Goal: Task Accomplishment & Management: Use online tool/utility

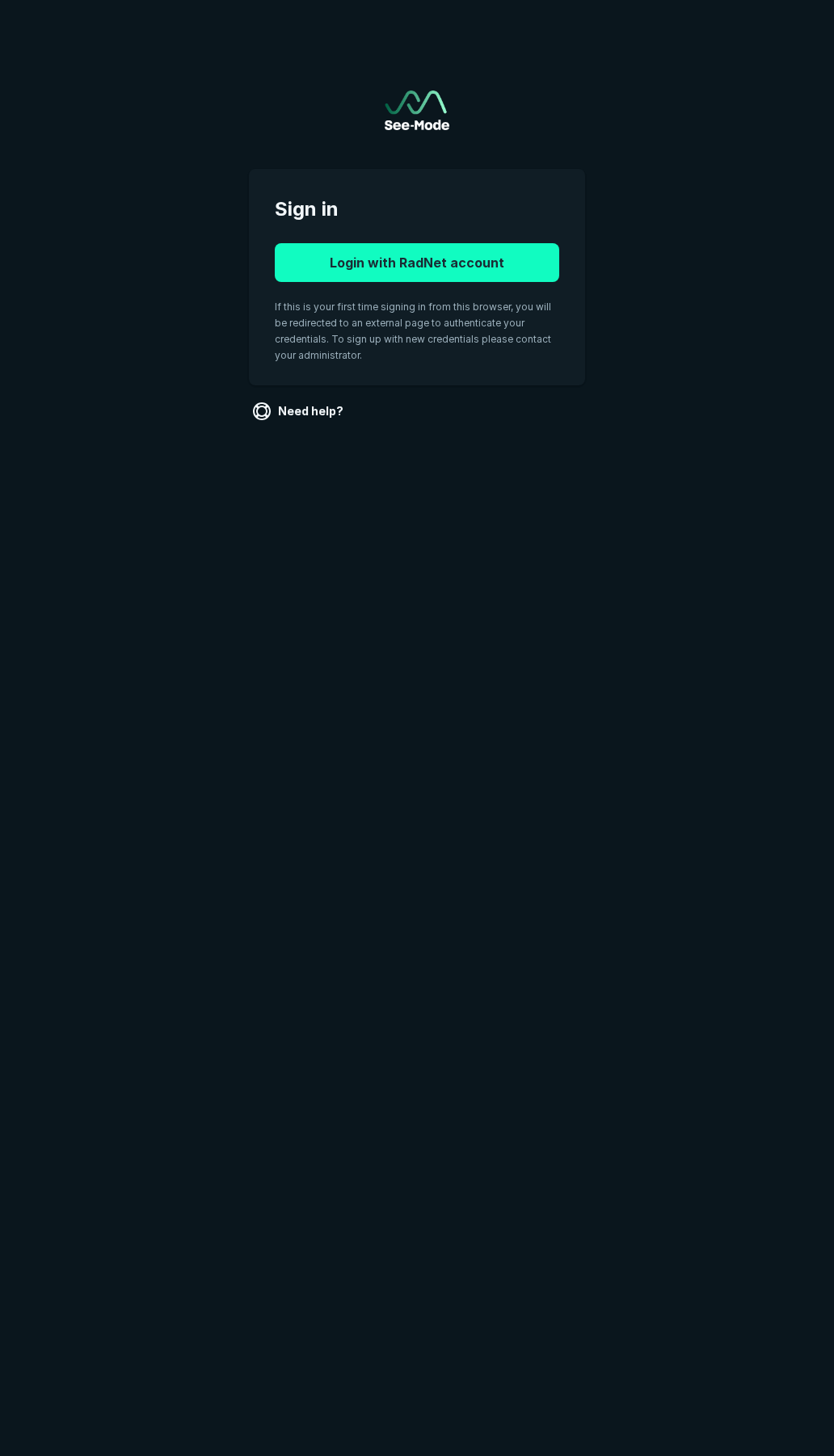
click at [433, 256] on button "Login with RadNet account" at bounding box center [417, 262] width 284 height 39
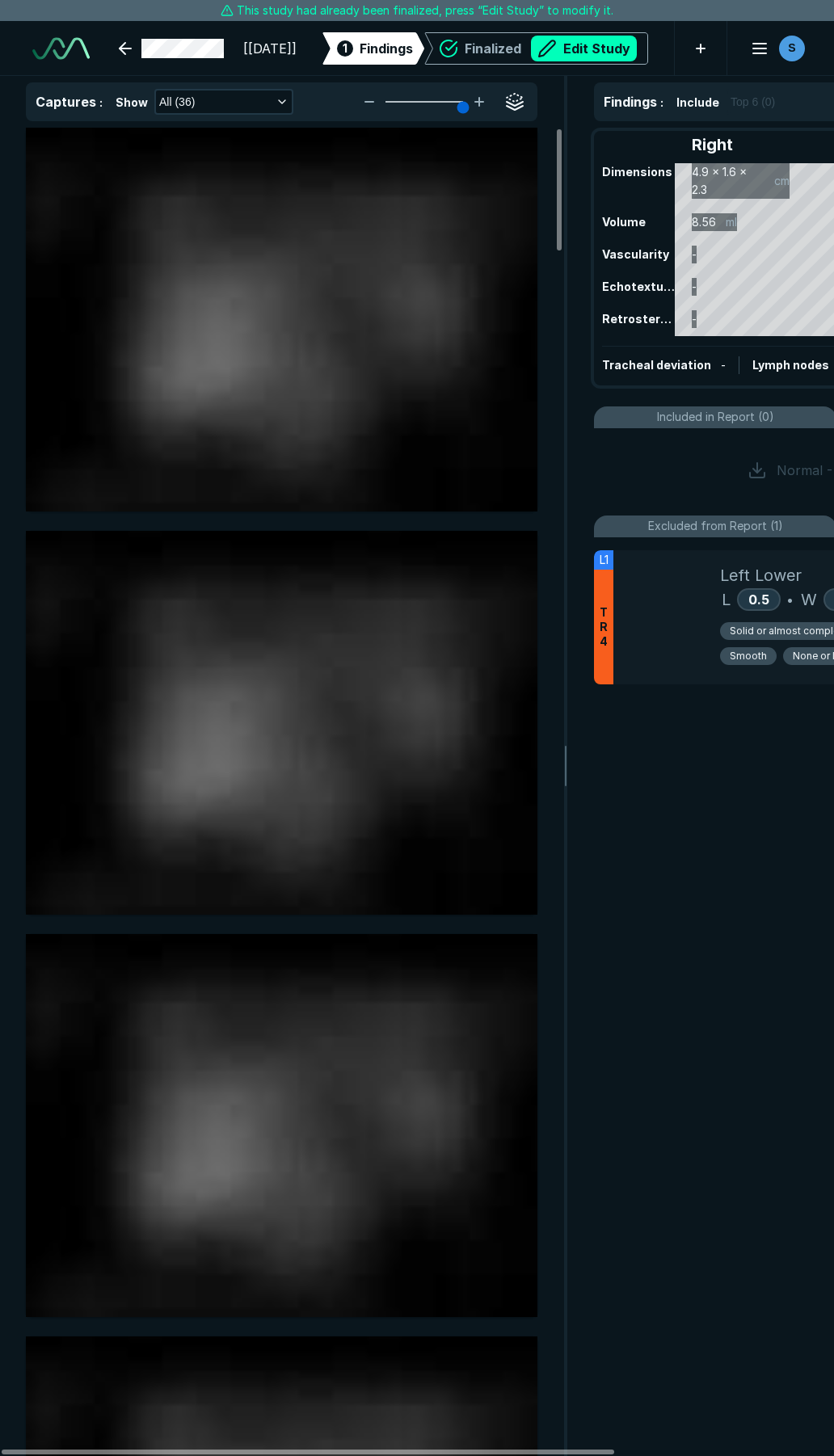
scroll to position [8254, 5827]
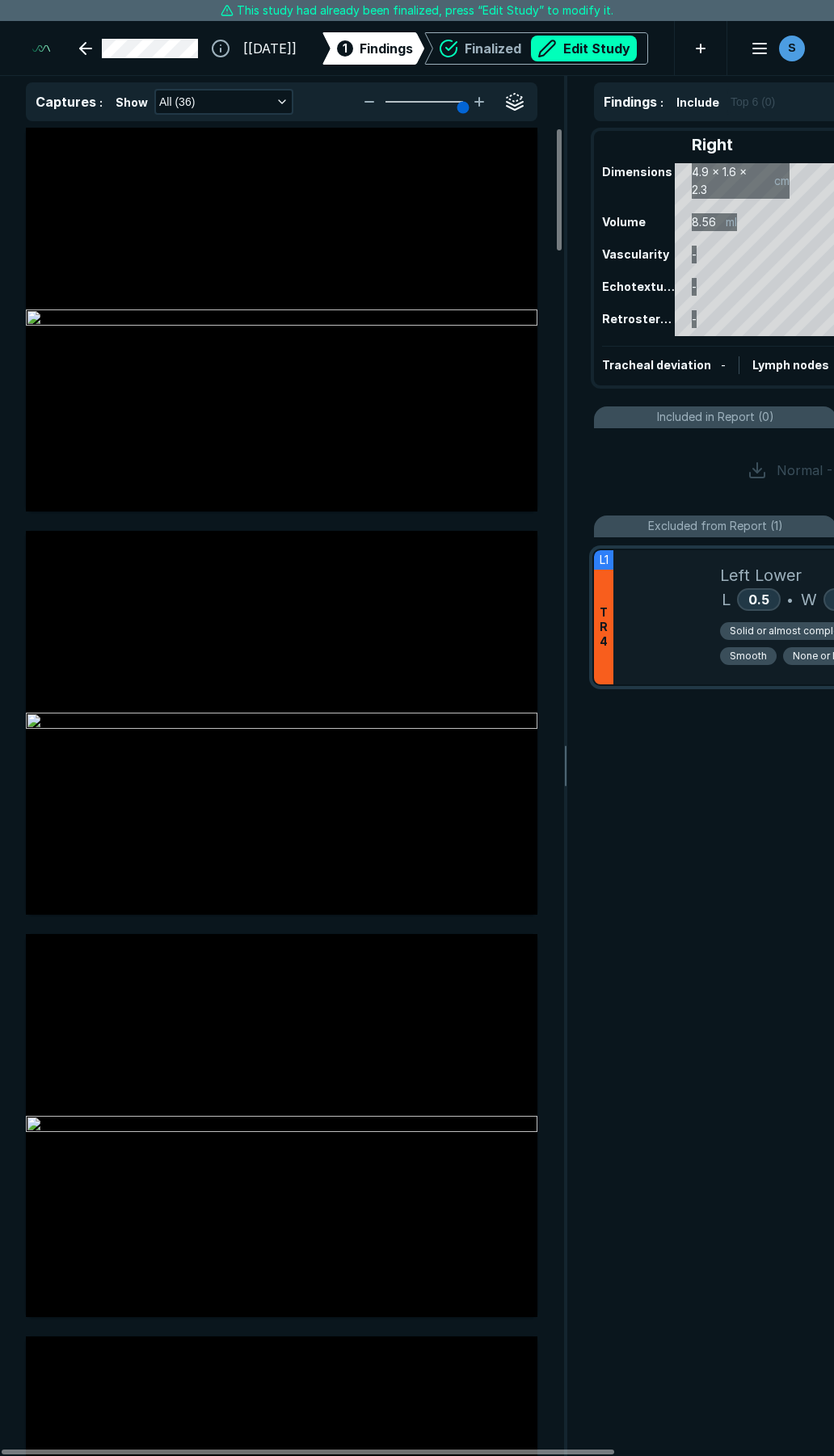
click at [675, 627] on div at bounding box center [667, 617] width 107 height 134
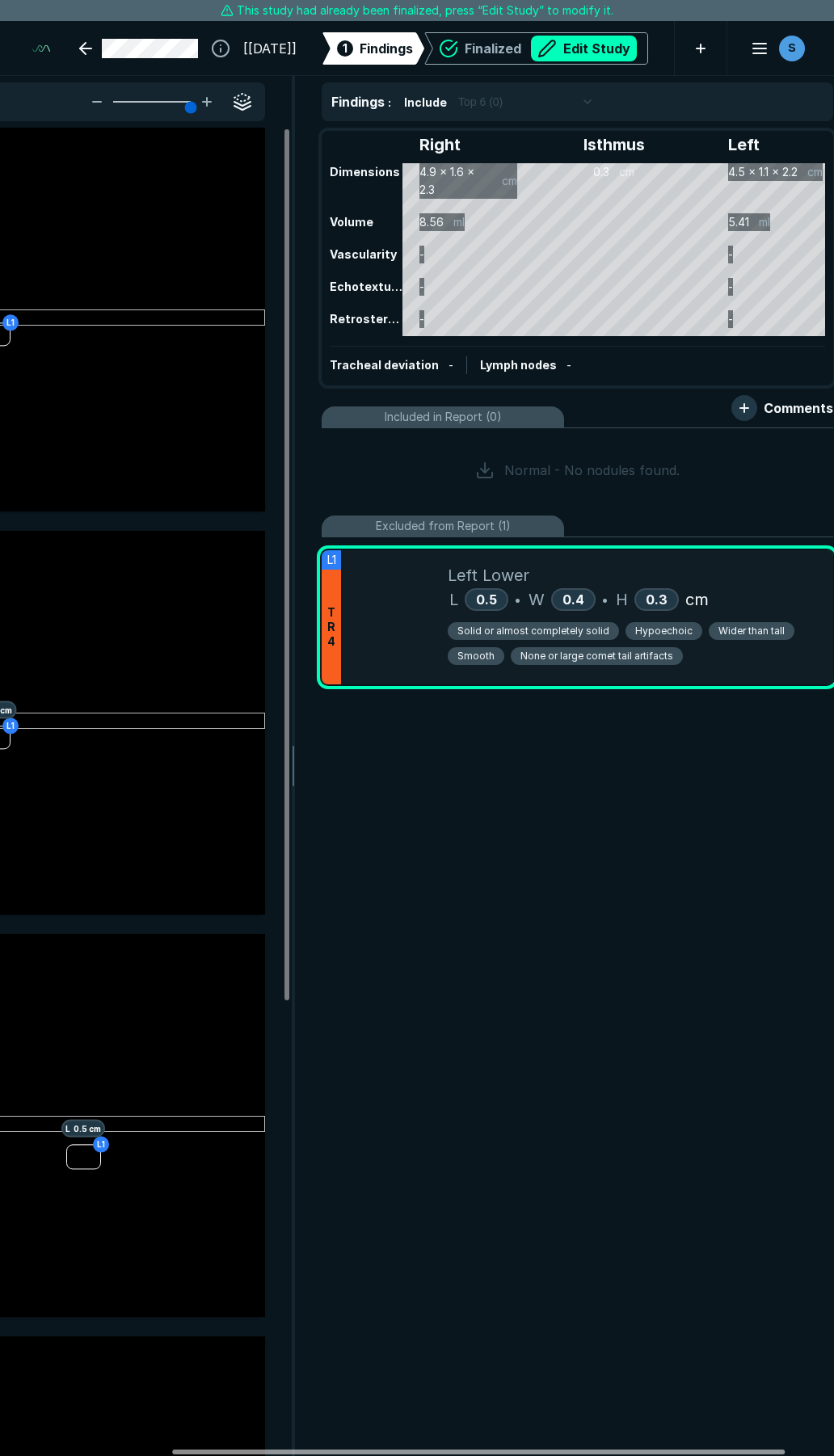
scroll to position [0, 277]
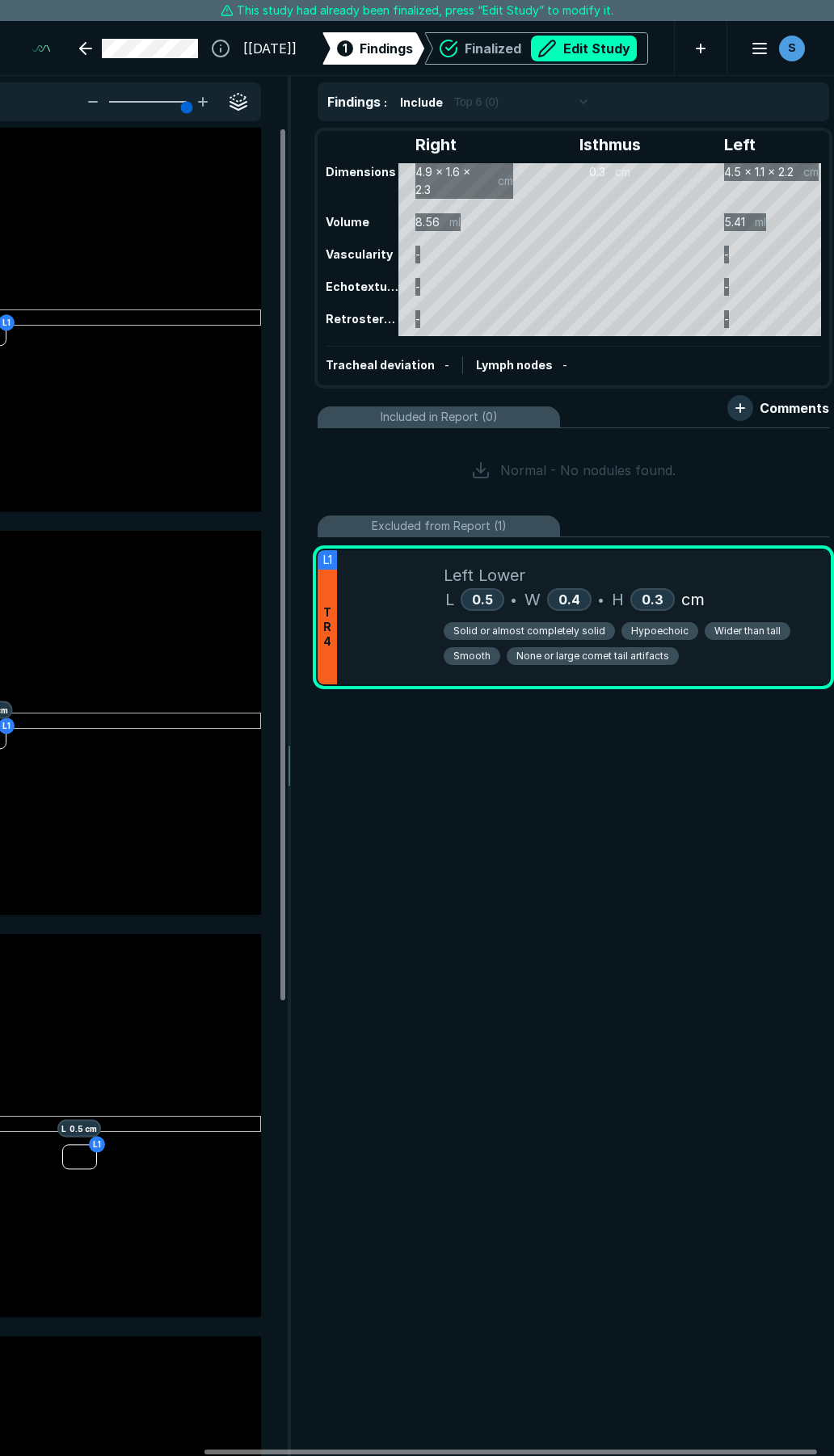
drag, startPoint x: 576, startPoint y: 1452, endPoint x: 820, endPoint y: 1353, distance: 263.3
click at [785, 1450] on div at bounding box center [510, 1453] width 613 height 5
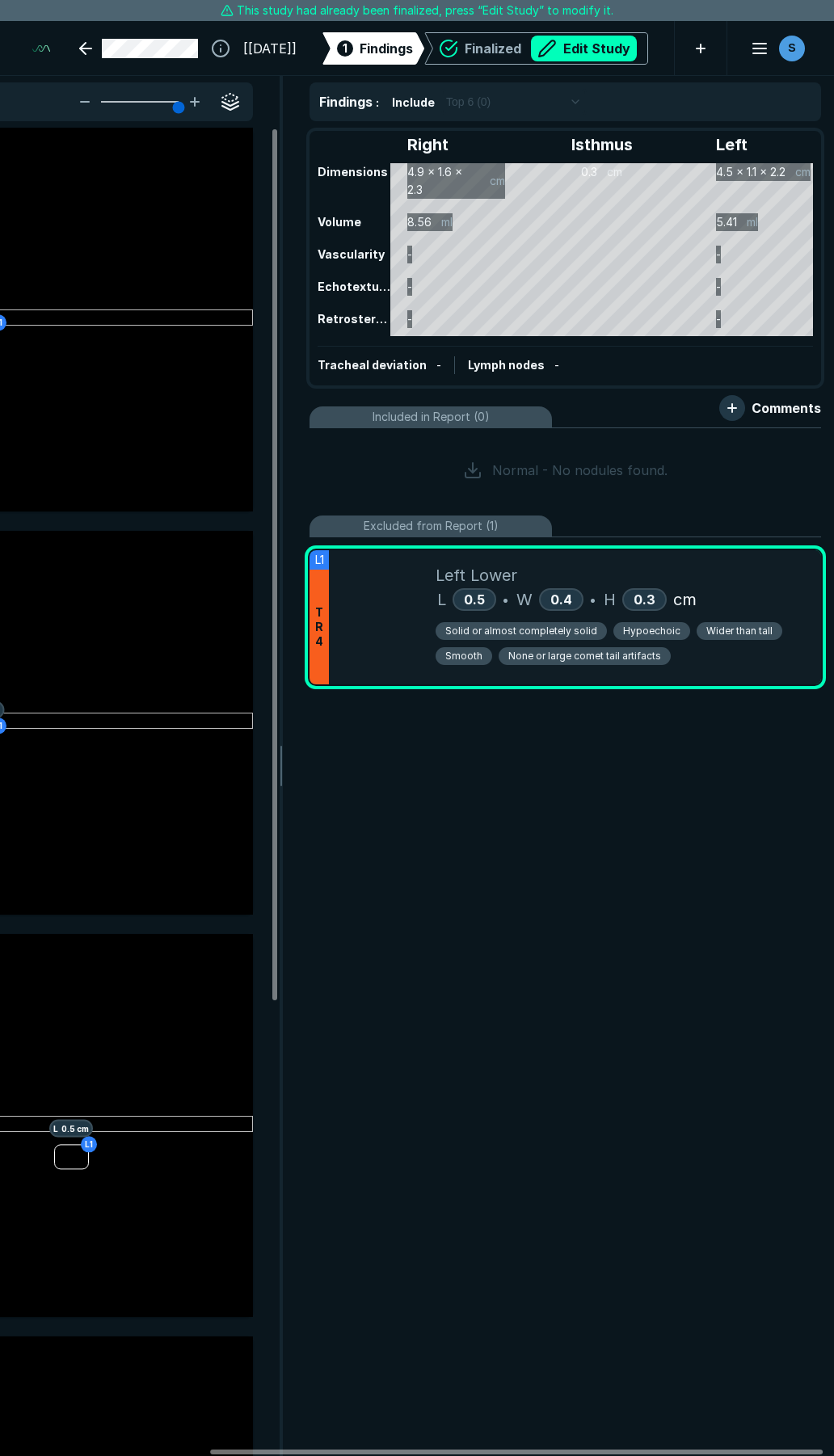
drag, startPoint x: 614, startPoint y: 573, endPoint x: 587, endPoint y: 539, distance: 43.4
click at [606, 480] on div "Included in Report (0) Normal - No nodules found. Excluded from Report (1) L1 T…" at bounding box center [564, 551] width 511 height 288
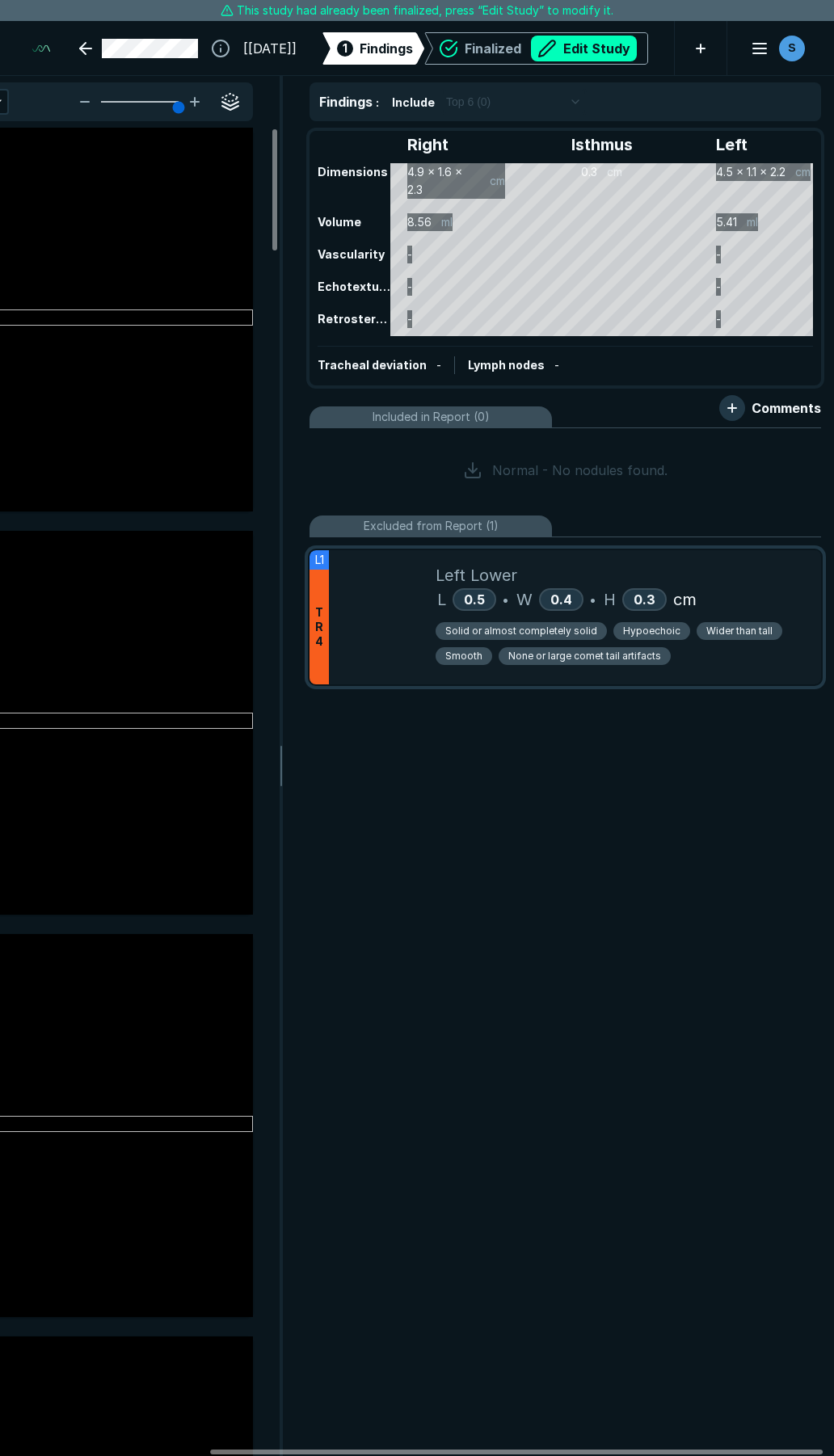
scroll to position [7879, 4352]
drag, startPoint x: 359, startPoint y: 604, endPoint x: 359, endPoint y: 537, distance: 67.0
click at [359, 537] on ul "Excluded from Report (1) L1 T R 4 Left Lower L 0.5 • W 0.4 • H 0.3 cm Solid or …" at bounding box center [564, 600] width 511 height 188
drag, startPoint x: 312, startPoint y: 582, endPoint x: 322, endPoint y: 529, distance: 53.9
click at [322, 529] on ul "Excluded from Report (1) L1 T R 4 Left Lower L 0.5 • W 0.4 • H 0.3 cm Solid or …" at bounding box center [564, 600] width 511 height 188
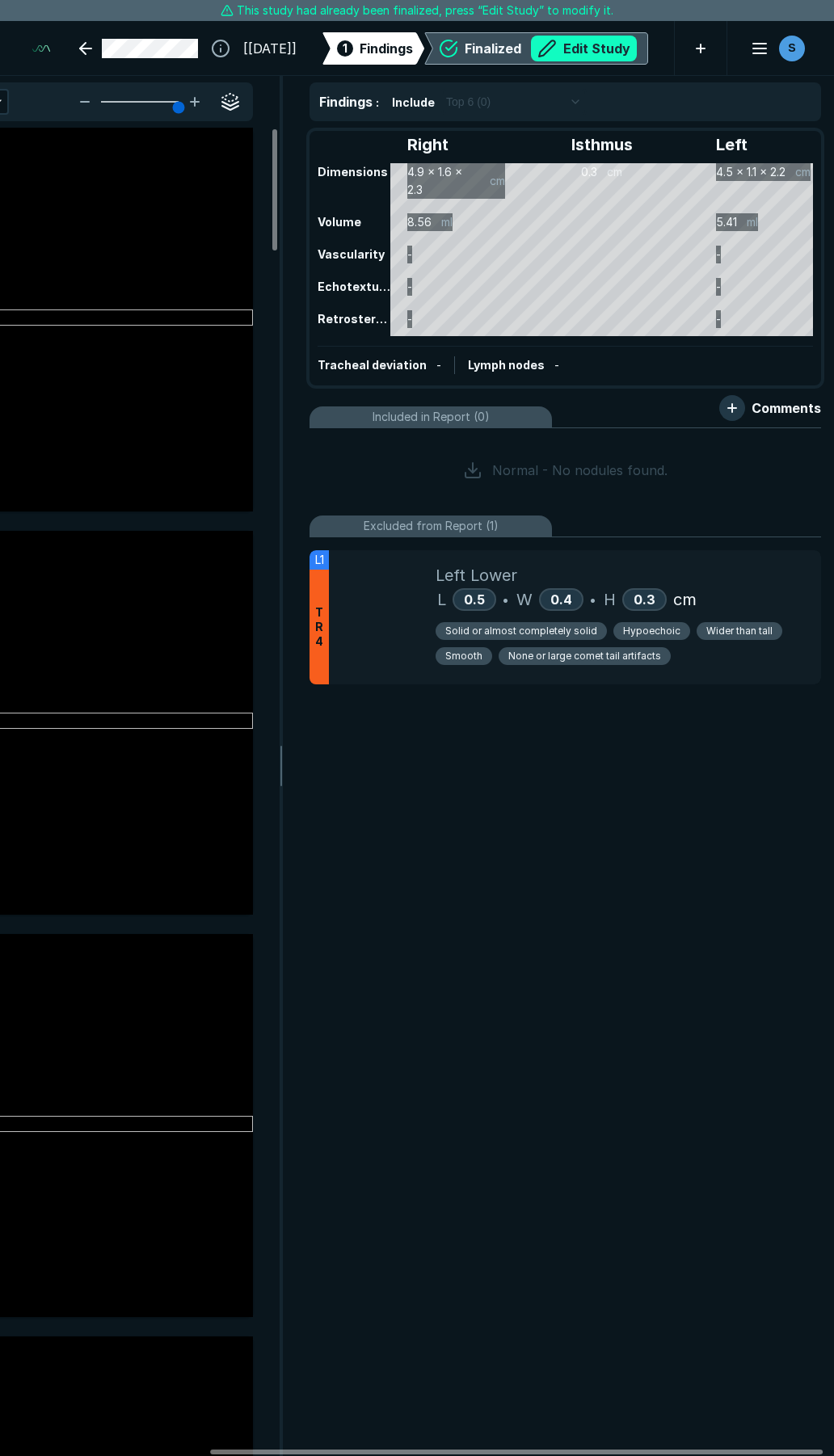
click at [551, 47] on button "Edit Study" at bounding box center [583, 48] width 106 height 26
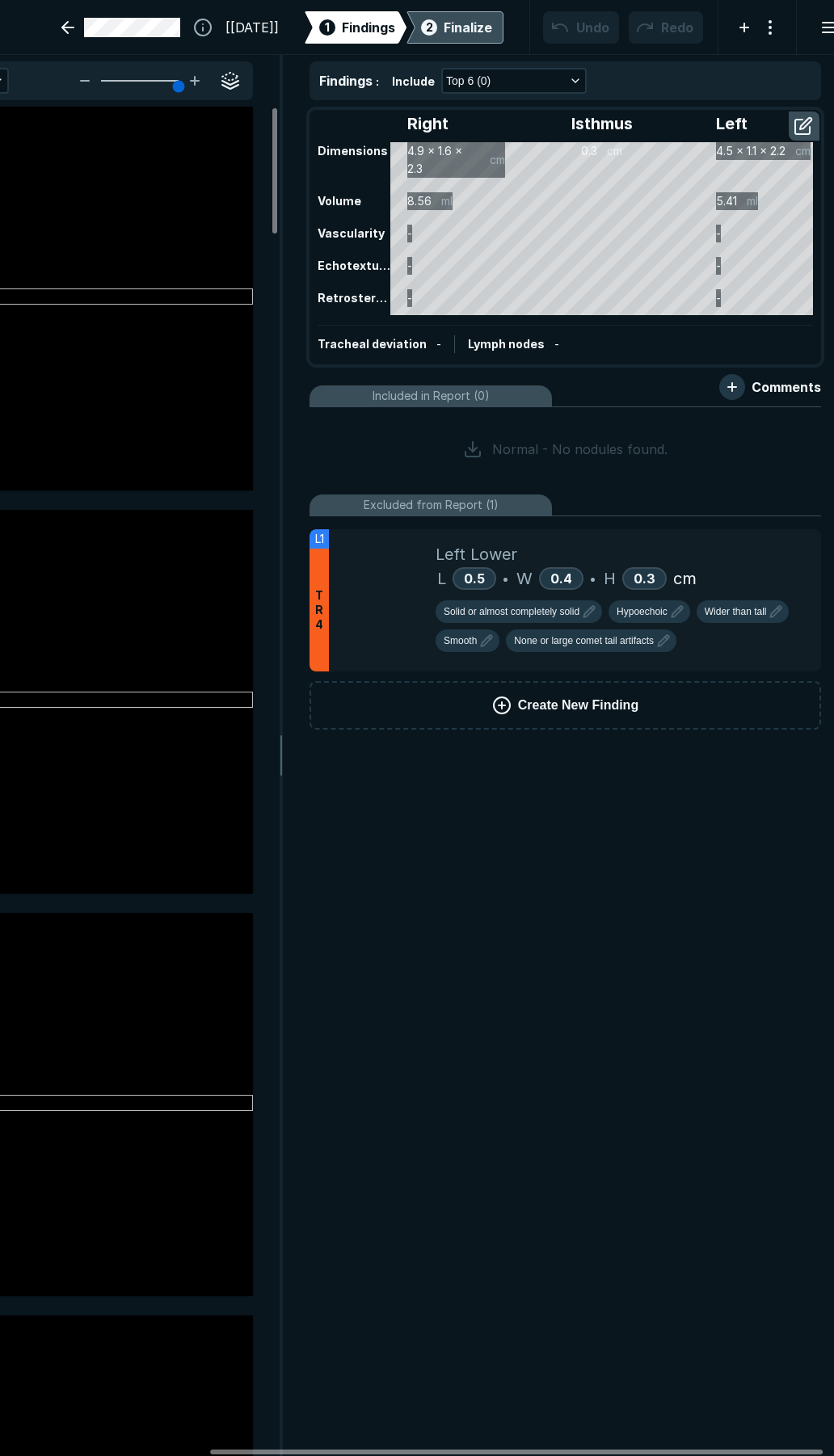
scroll to position [8349, 5827]
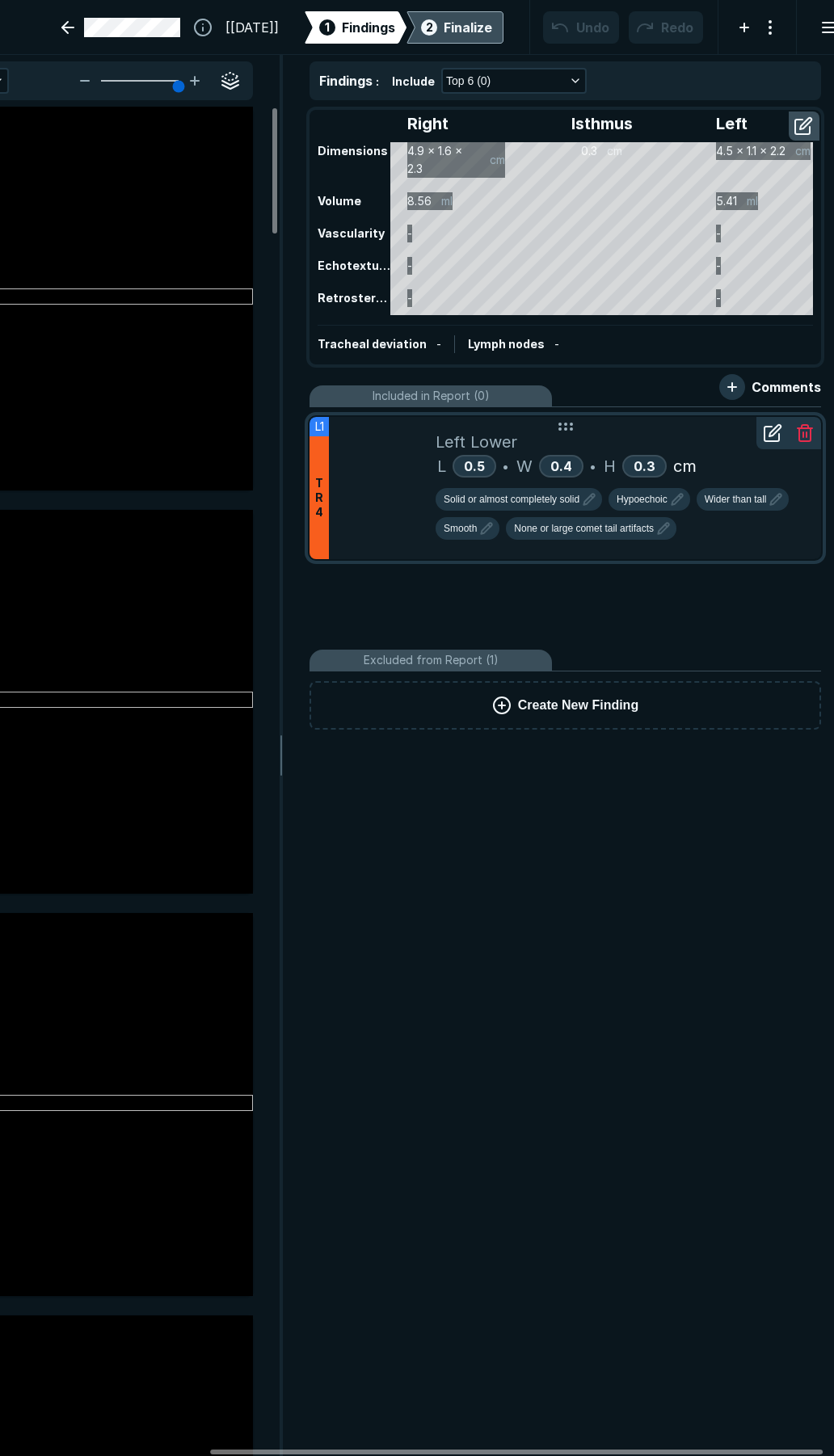
drag, startPoint x: 364, startPoint y: 573, endPoint x: 394, endPoint y: 460, distance: 116.9
click at [394, 460] on div at bounding box center [383, 488] width 107 height 142
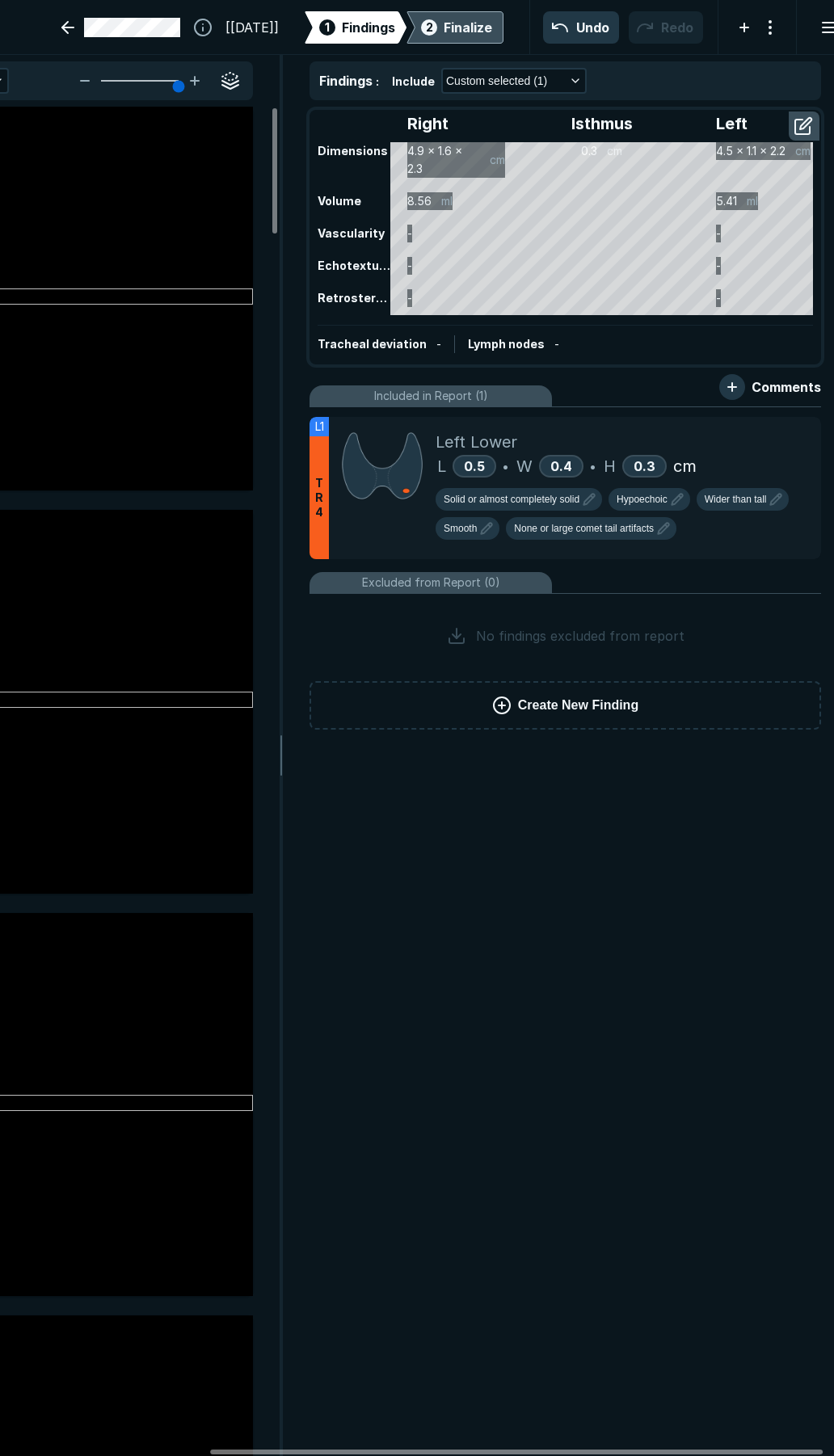
click at [445, 33] on div "Finalize" at bounding box center [468, 28] width 48 height 20
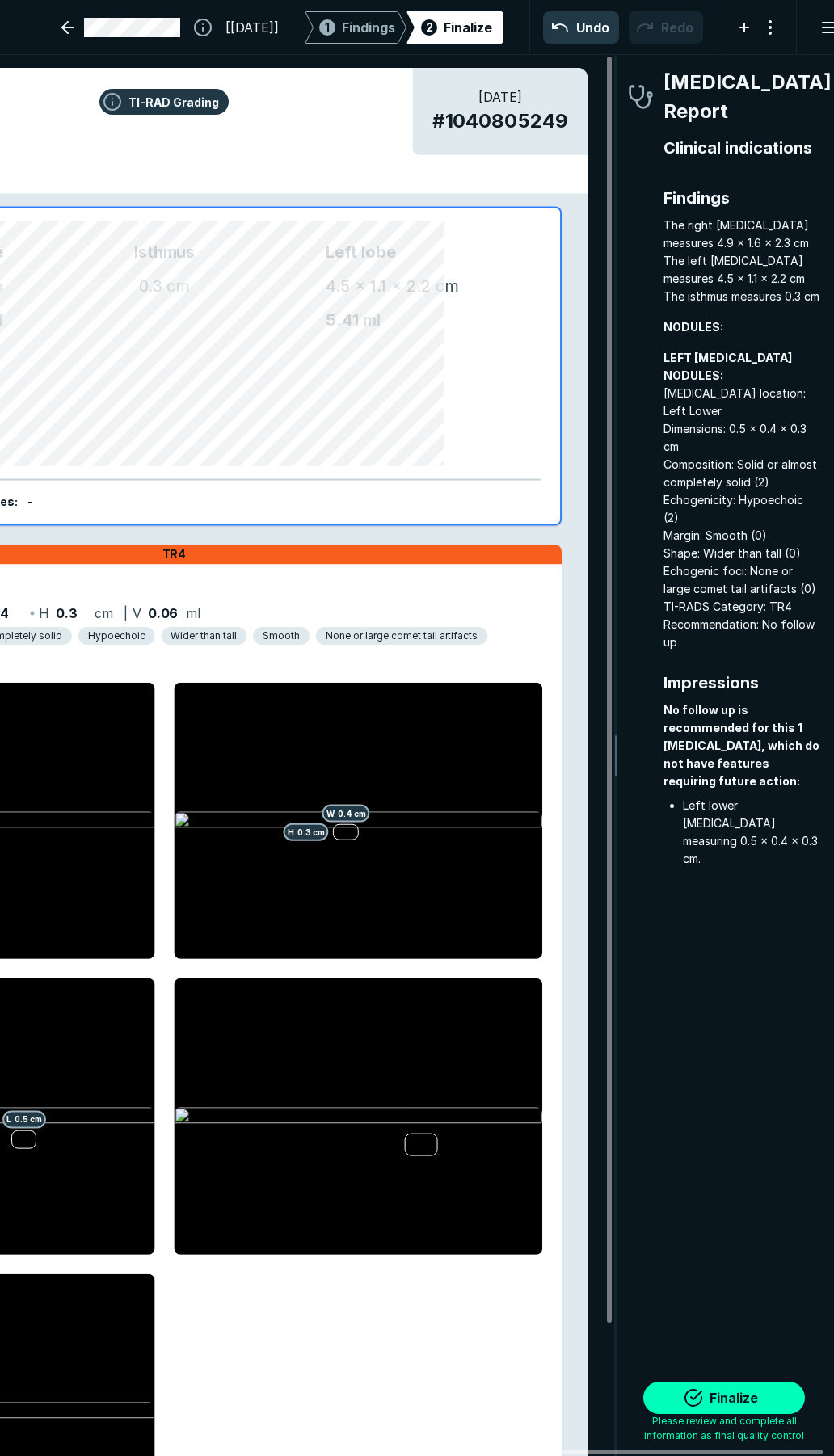
scroll to position [8290, 2919]
click at [726, 1399] on button "Finalize" at bounding box center [724, 1398] width 162 height 33
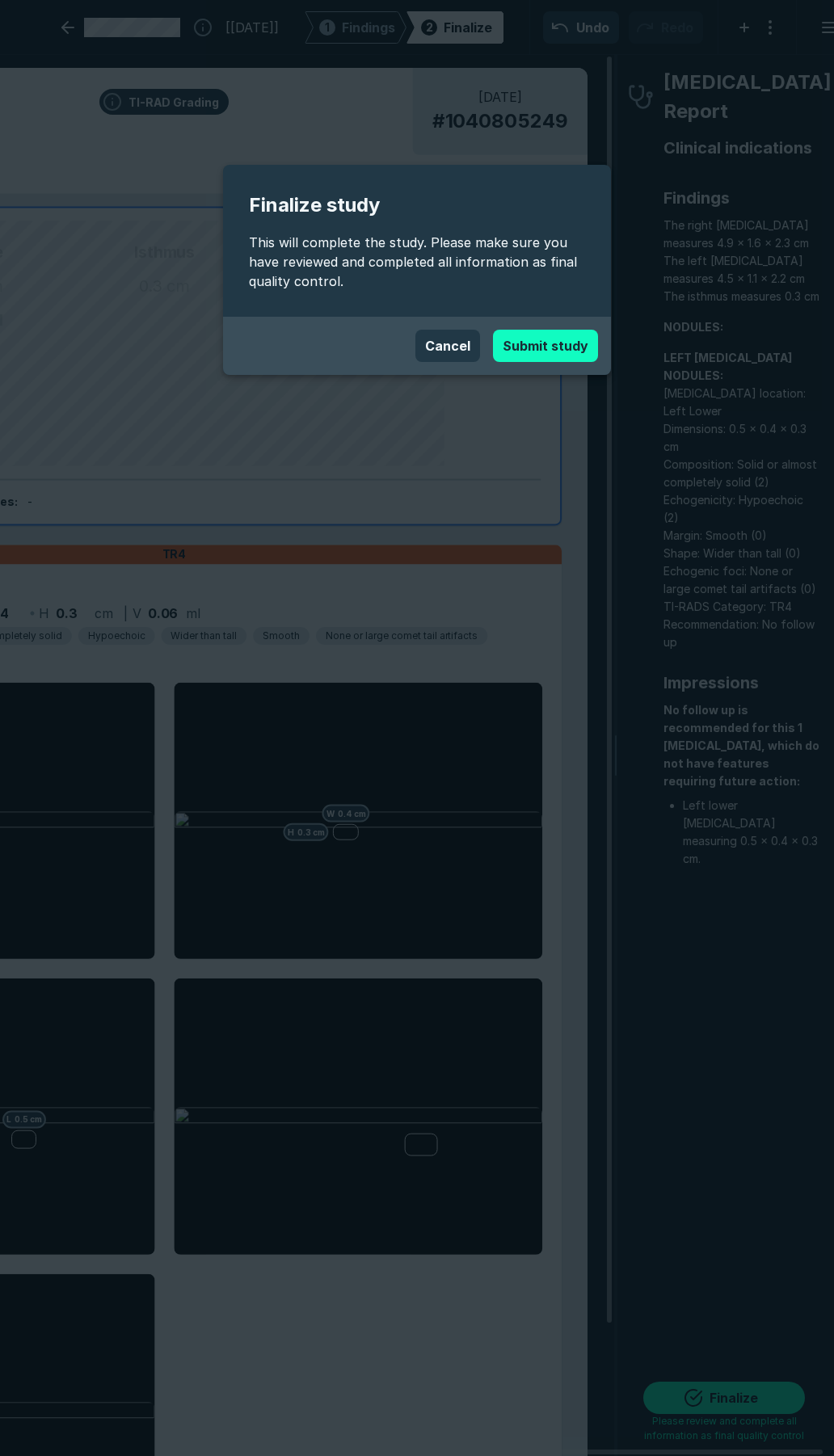
click at [535, 351] on button "Submit study" at bounding box center [545, 347] width 105 height 33
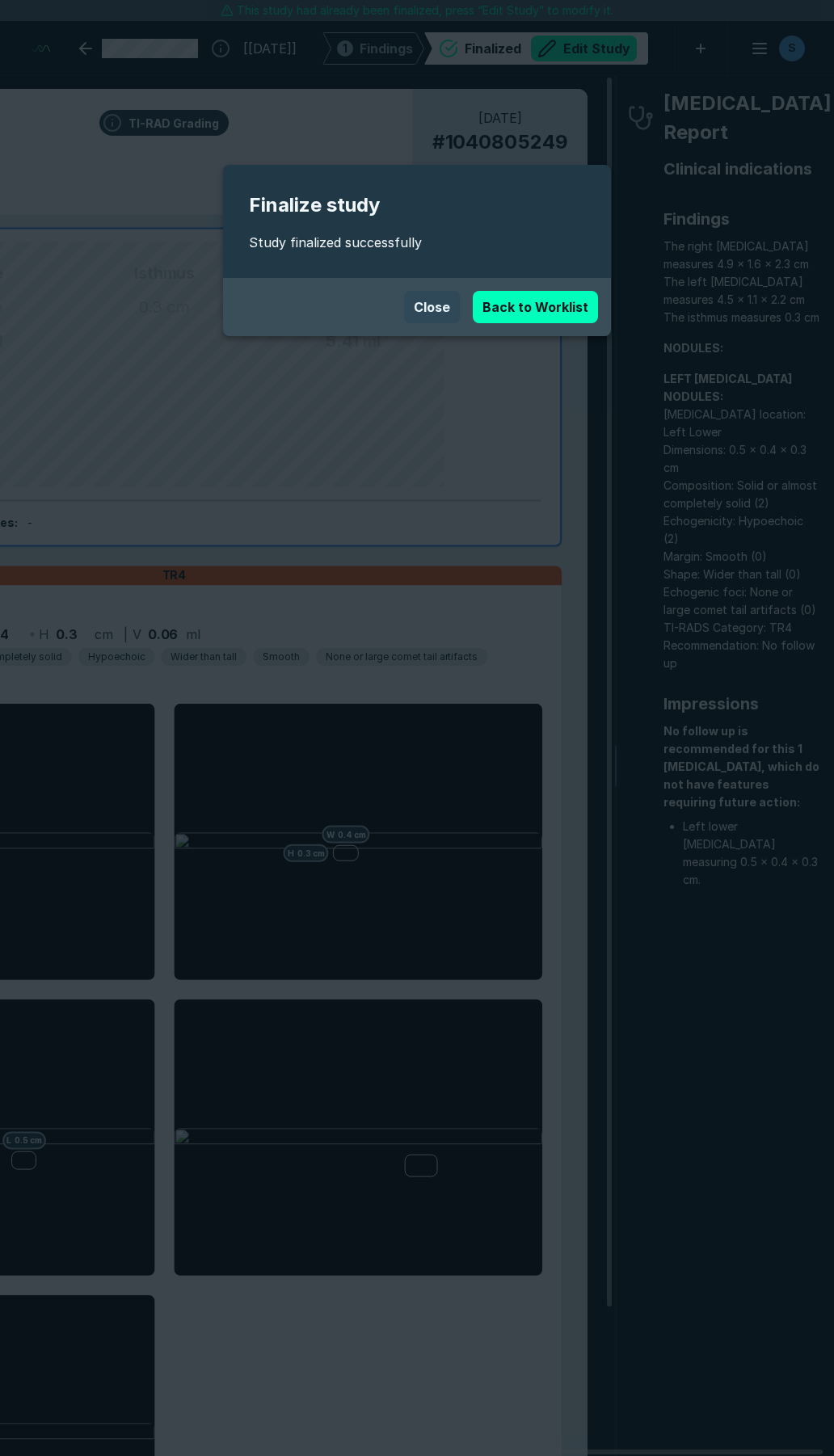
click at [419, 310] on button "Close" at bounding box center [432, 308] width 56 height 33
